Goal: Task Accomplishment & Management: Manage account settings

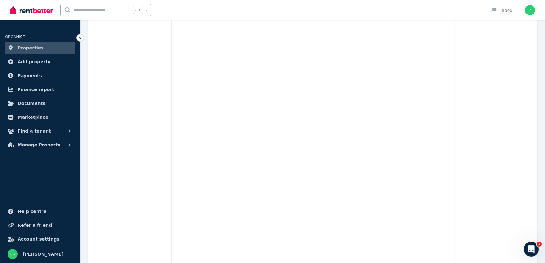
scroll to position [425, 0]
click at [28, 50] on span "Properties" at bounding box center [31, 48] width 26 height 8
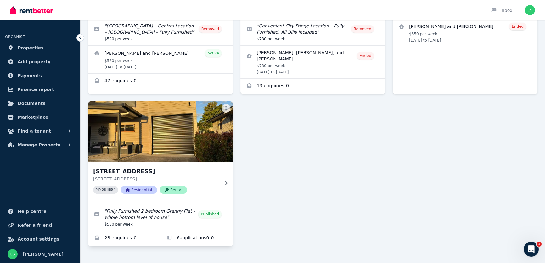
scroll to position [159, 0]
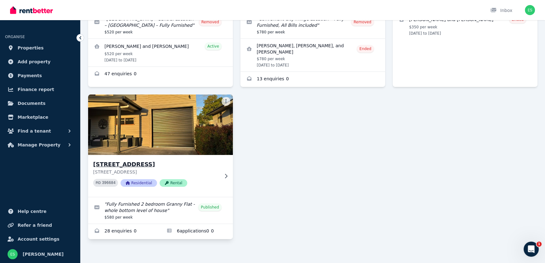
click at [168, 122] on img at bounding box center [161, 125] width 152 height 64
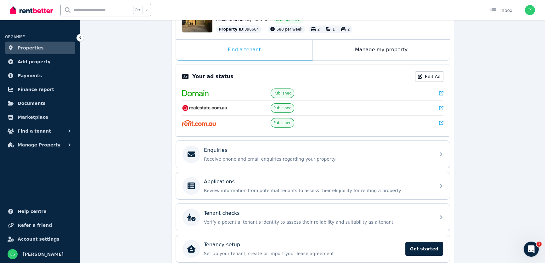
scroll to position [86, 0]
click at [440, 92] on icon at bounding box center [441, 92] width 4 height 4
click at [427, 76] on link "Edit Ad" at bounding box center [429, 75] width 28 height 11
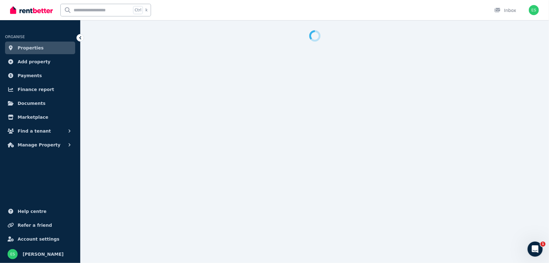
select select "**********"
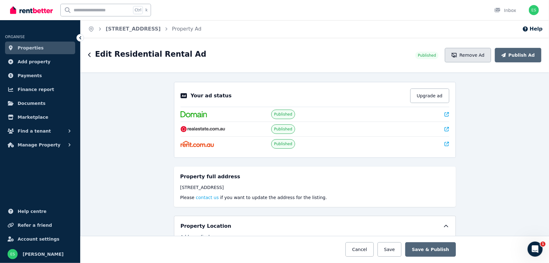
click at [469, 58] on button "Remove Ad" at bounding box center [468, 55] width 46 height 14
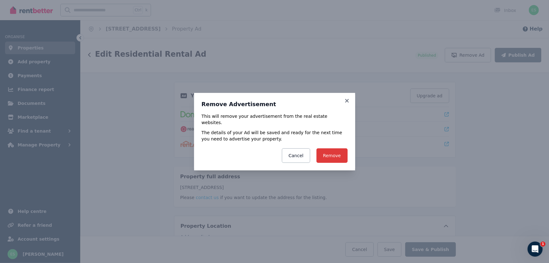
click at [333, 151] on button "Remove" at bounding box center [331, 155] width 31 height 14
